Goal: Information Seeking & Learning: Learn about a topic

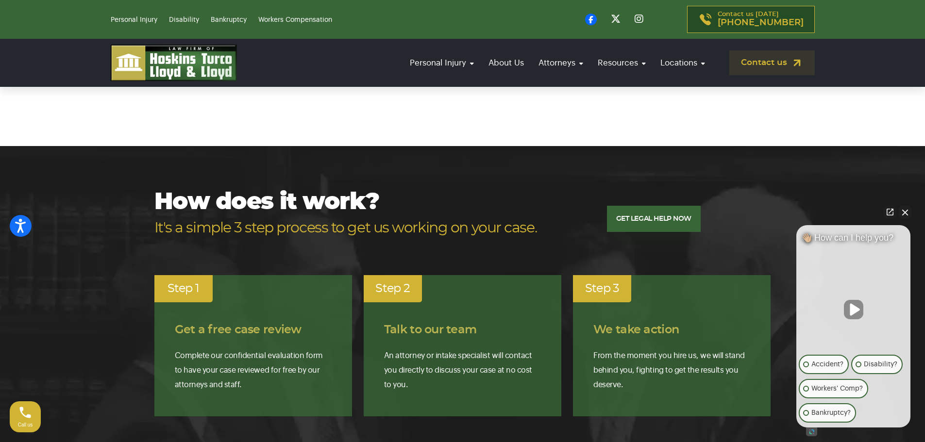
scroll to position [5438, 0]
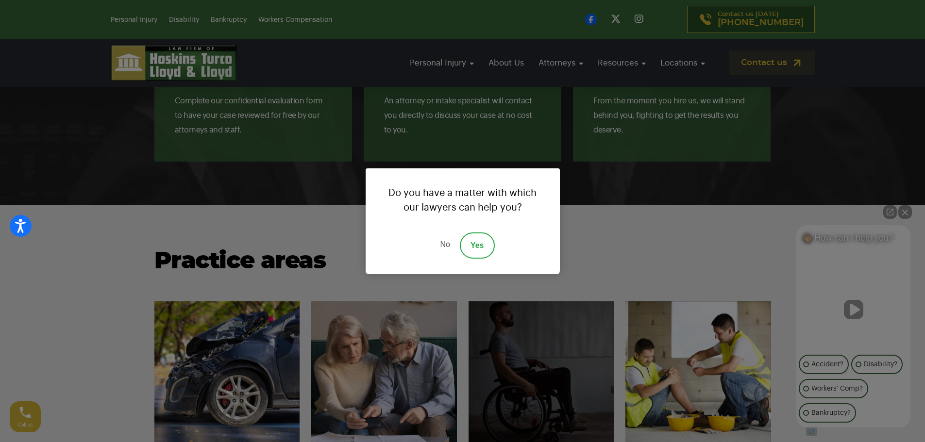
drag, startPoint x: 475, startPoint y: 247, endPoint x: 470, endPoint y: 250, distance: 6.3
click at [475, 247] on link "Yes" at bounding box center [477, 246] width 35 height 26
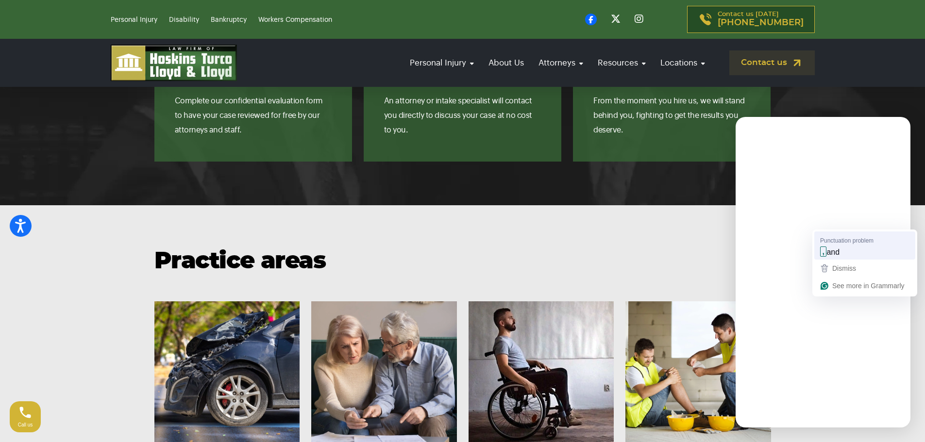
click at [862, 257] on div ", and" at bounding box center [864, 252] width 93 height 16
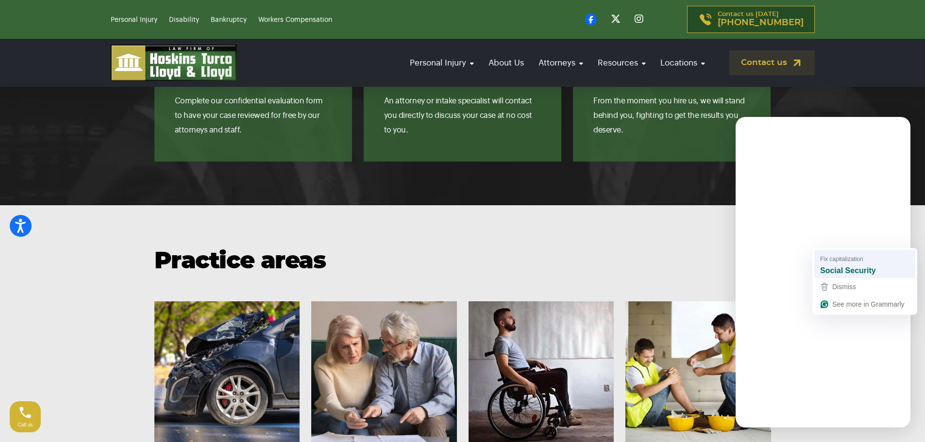
click at [850, 260] on span "Fix capitalization" at bounding box center [841, 258] width 43 height 9
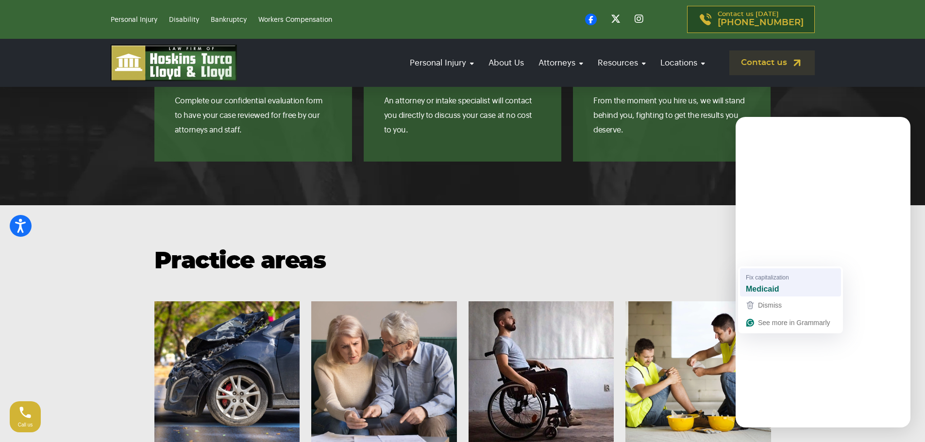
click at [764, 282] on div "Medicaid" at bounding box center [790, 289] width 93 height 16
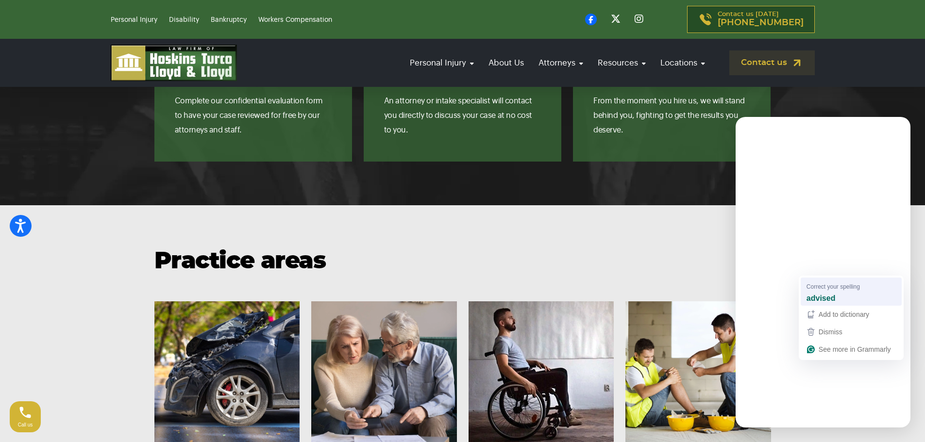
click at [817, 293] on strong "advised" at bounding box center [820, 298] width 29 height 11
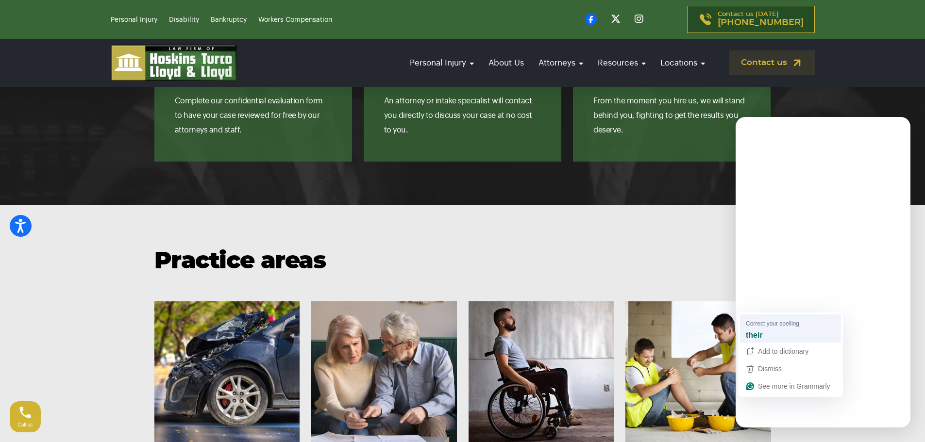
click at [756, 323] on span "Correct your spelling" at bounding box center [772, 323] width 53 height 9
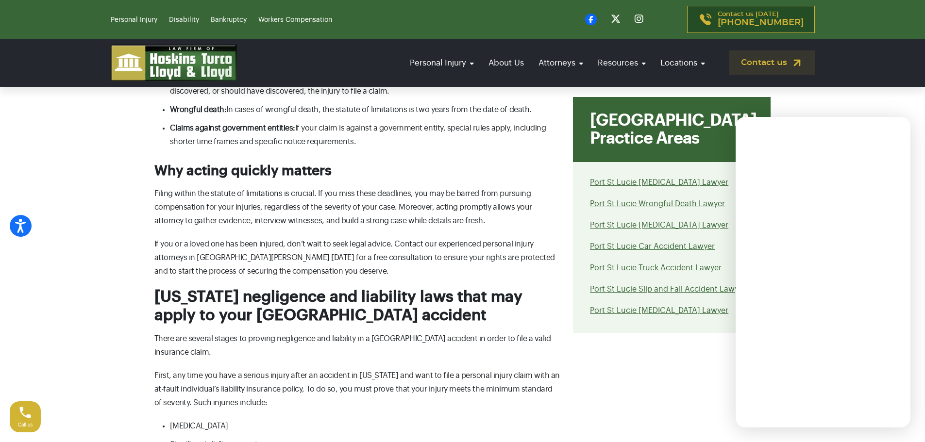
scroll to position [4176, 0]
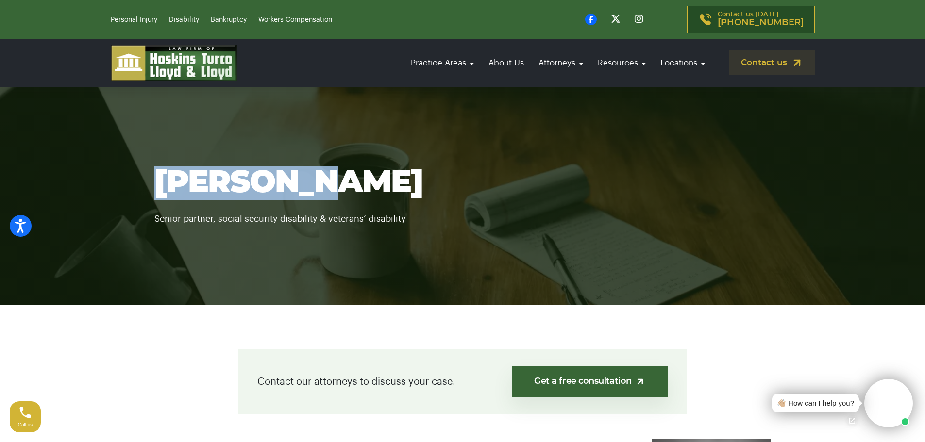
drag, startPoint x: 159, startPoint y: 185, endPoint x: 333, endPoint y: 177, distance: 174.5
click at [333, 177] on h1 "[PERSON_NAME]" at bounding box center [462, 183] width 617 height 34
copy h1 "[PERSON_NAME]"
click at [897, 404] on video at bounding box center [888, 403] width 49 height 49
